Goal: Obtain resource: Obtain resource

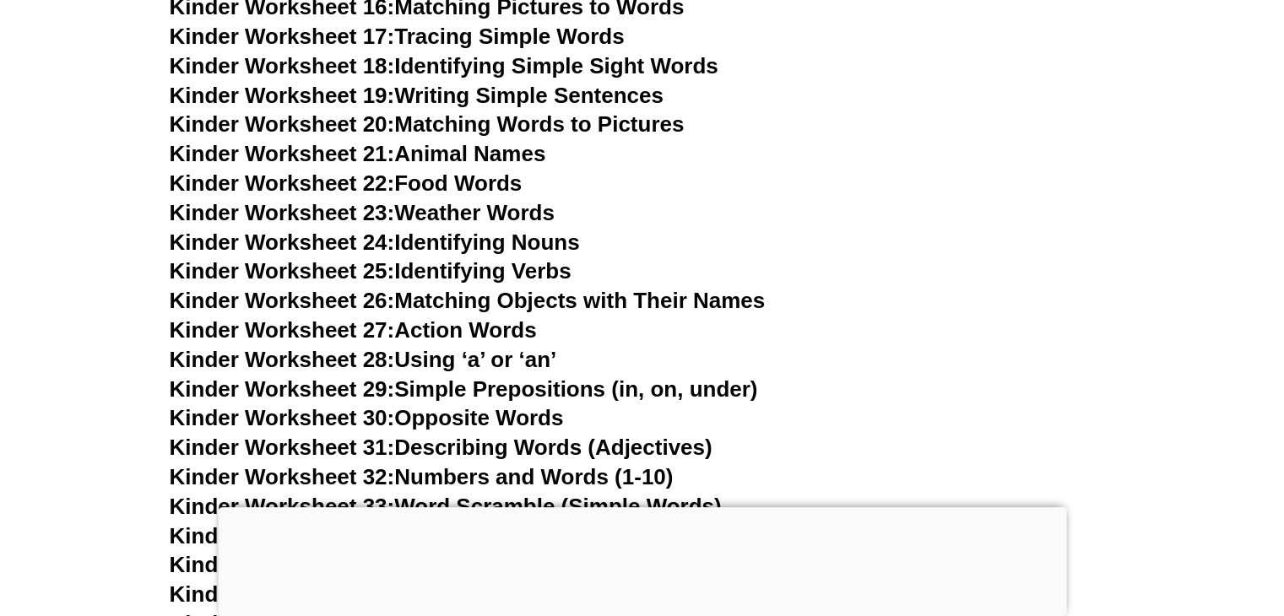
click at [344, 333] on span "Kinder Worksheet 27:" at bounding box center [282, 329] width 225 height 25
click at [447, 362] on link "Kinder Worksheet 28: Using ‘a’ or ‘an’" at bounding box center [364, 359] width 388 height 25
click at [429, 393] on link "Kinder Worksheet 29: Simple Prepositions (in, on, under)" at bounding box center [464, 389] width 588 height 25
click at [464, 413] on link "Kinder Worksheet 30: Opposite Words" at bounding box center [367, 417] width 394 height 25
click at [442, 150] on link "Kinder Worksheet 21: Animal Names" at bounding box center [358, 153] width 377 height 25
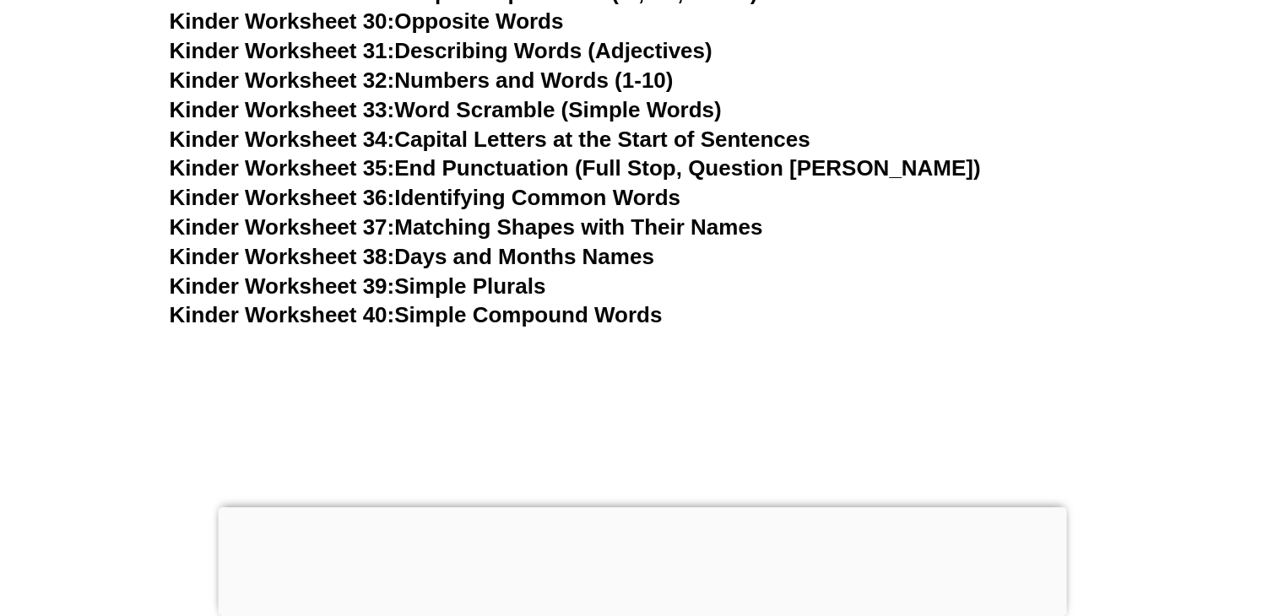
scroll to position [1715, 0]
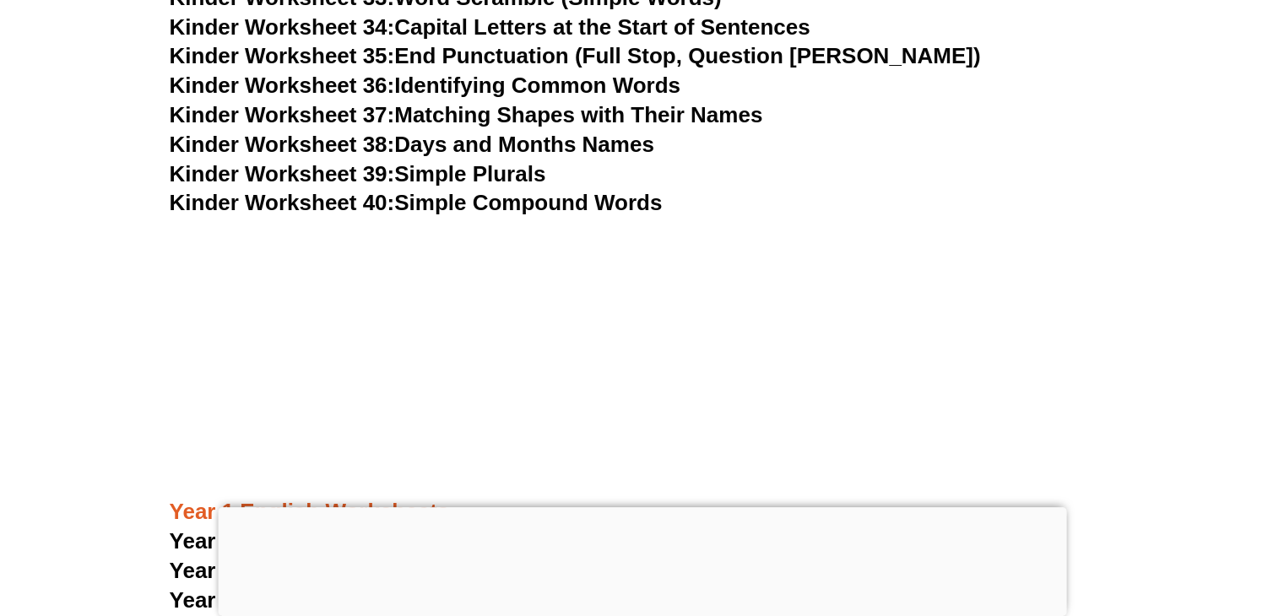
click at [473, 173] on link "Kinder Worksheet 39: Simple Plurals" at bounding box center [358, 173] width 377 height 25
